Goal: Find specific page/section

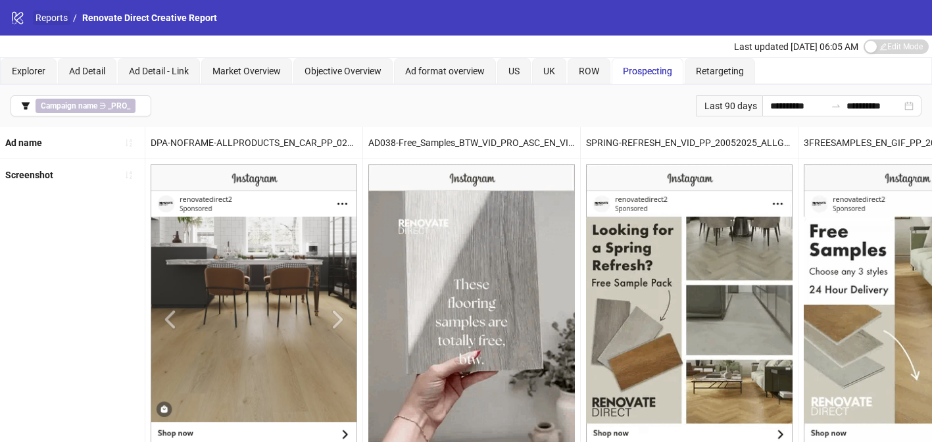
click at [56, 20] on link "Reports" at bounding box center [52, 18] width 38 height 14
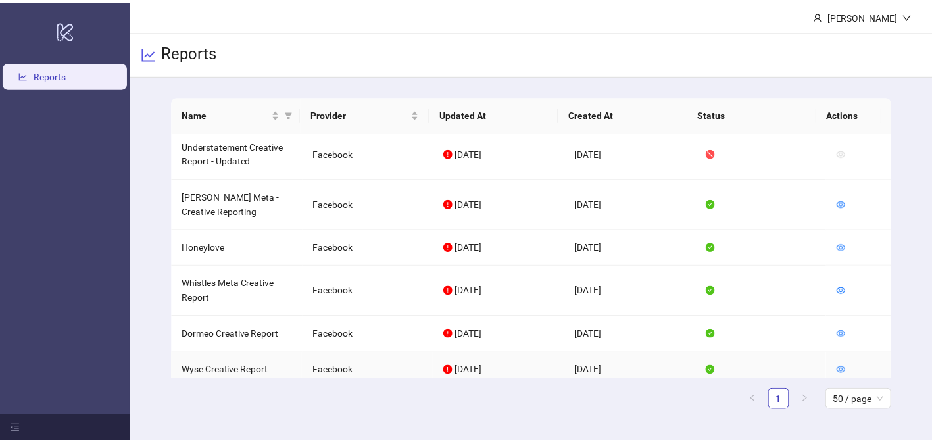
scroll to position [430, 0]
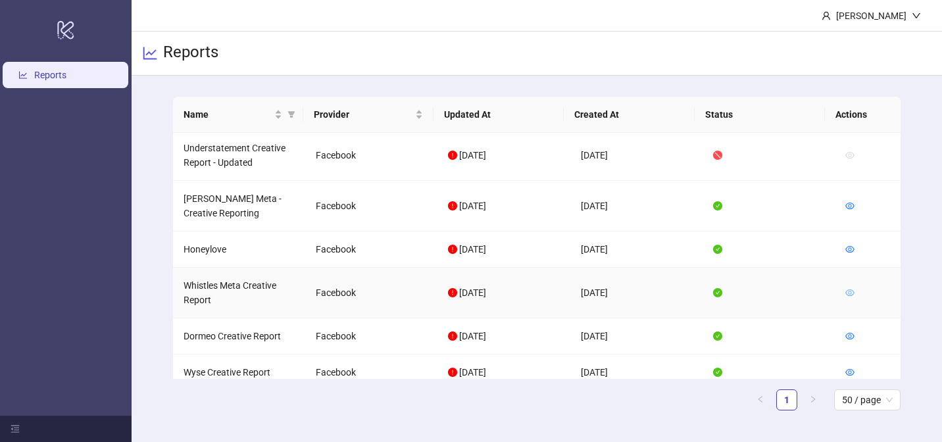
click at [845, 289] on icon "eye" at bounding box center [849, 292] width 9 height 7
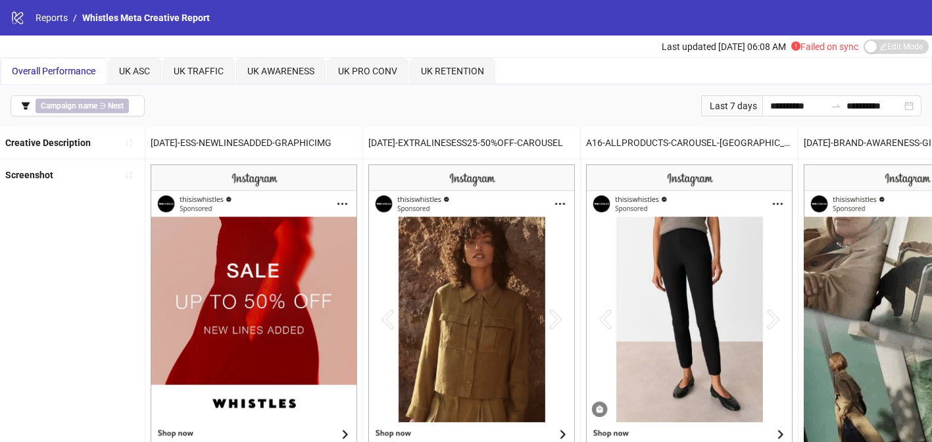
click at [726, 108] on div "Last 7 days" at bounding box center [731, 105] width 61 height 21
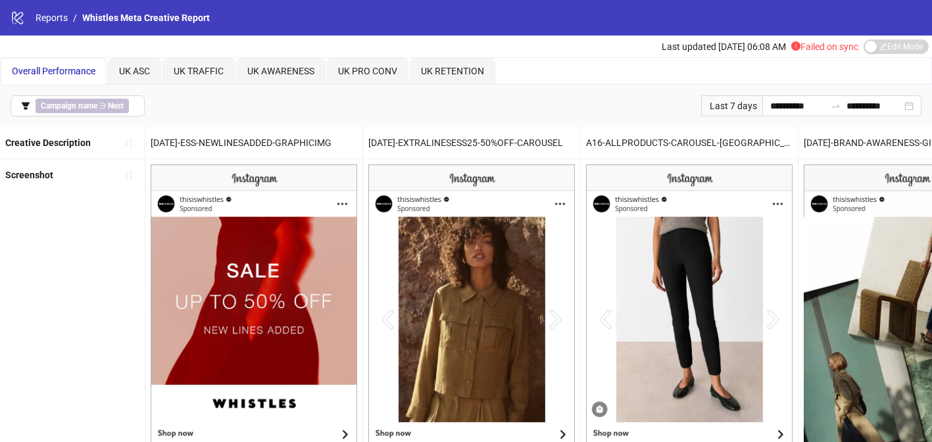
click at [716, 109] on div "Last 7 days" at bounding box center [731, 105] width 61 height 21
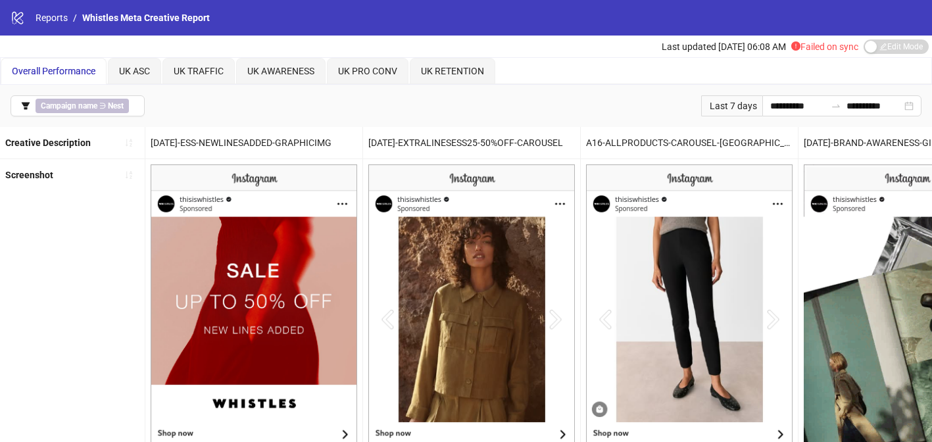
click at [739, 102] on div "Last 7 days" at bounding box center [731, 105] width 61 height 21
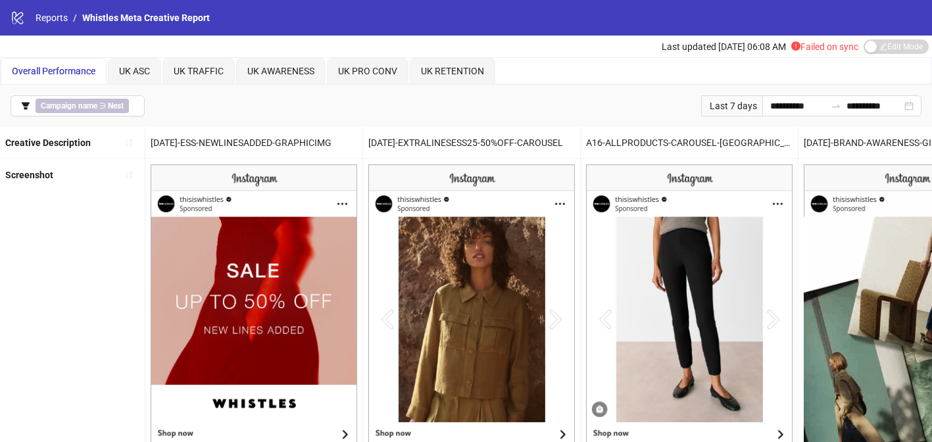
click at [741, 110] on div "Last 7 days" at bounding box center [731, 105] width 61 height 21
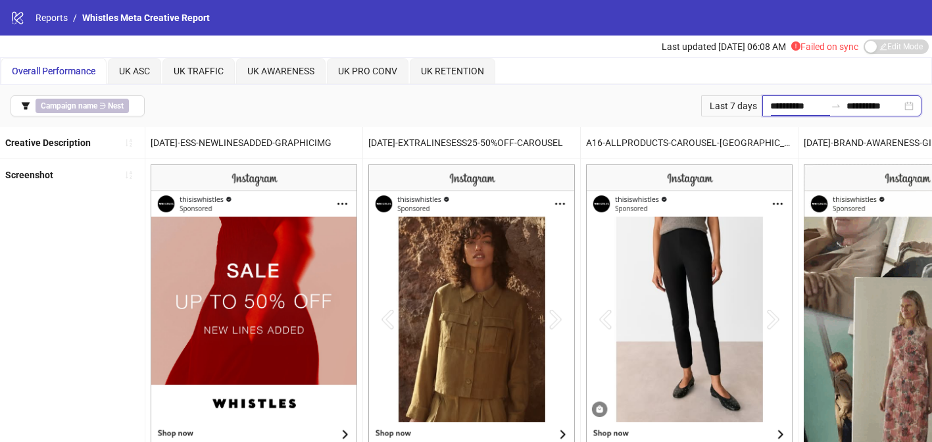
click at [781, 112] on input "**********" at bounding box center [797, 106] width 55 height 14
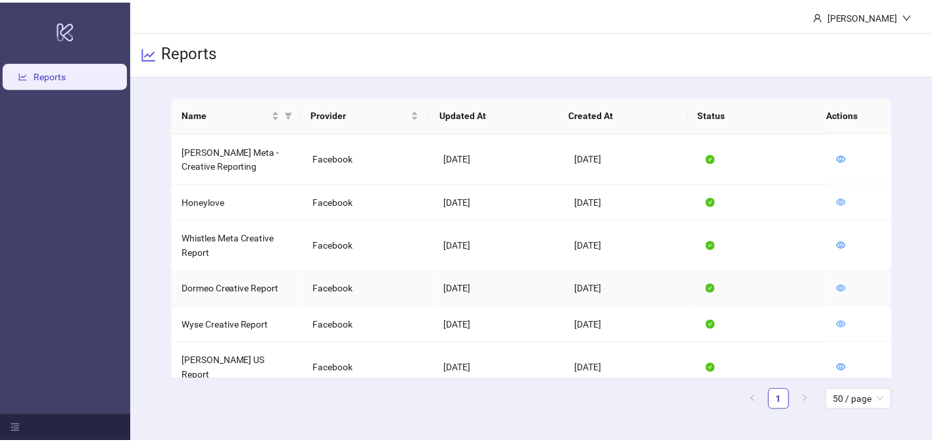
scroll to position [425, 0]
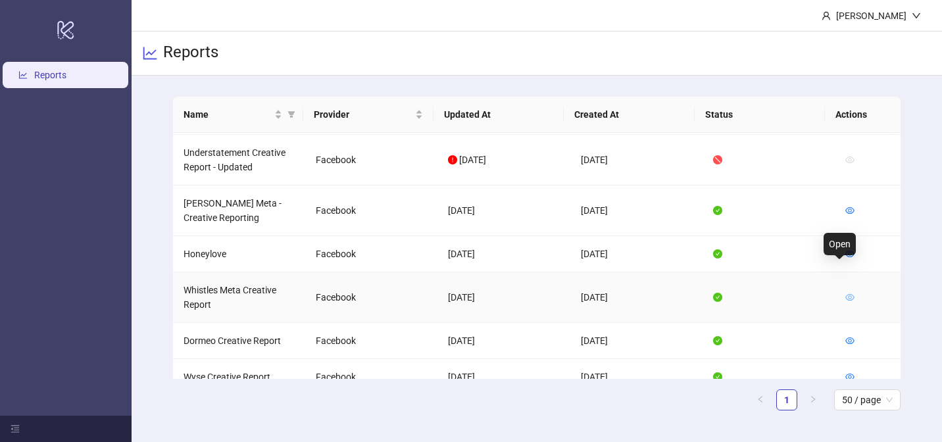
click at [845, 293] on icon "eye" at bounding box center [849, 297] width 9 height 9
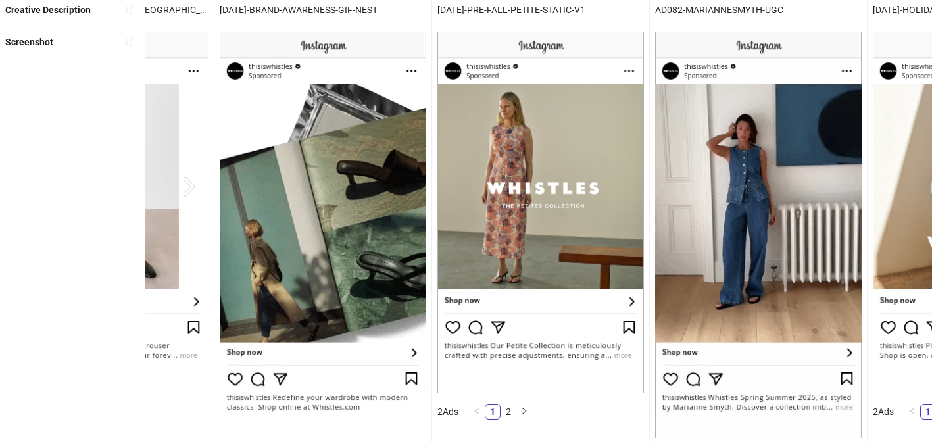
scroll to position [0, 589]
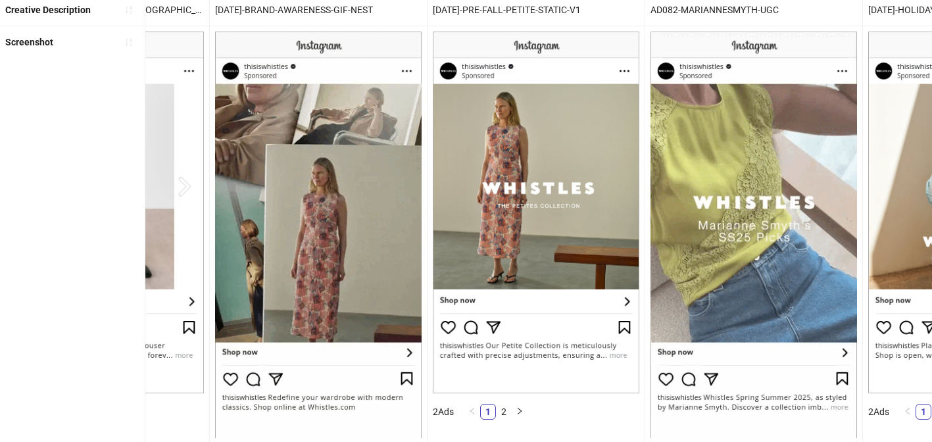
click at [463, 124] on img at bounding box center [536, 213] width 207 height 362
